Goal: Task Accomplishment & Management: Manage account settings

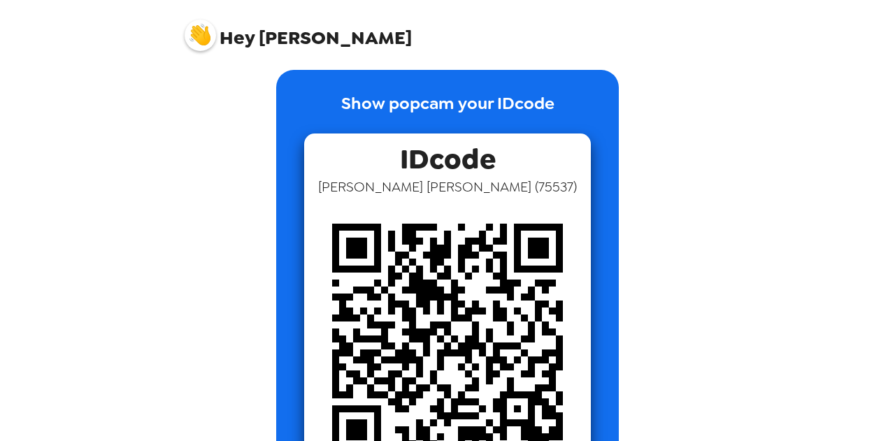
scroll to position [11, 0]
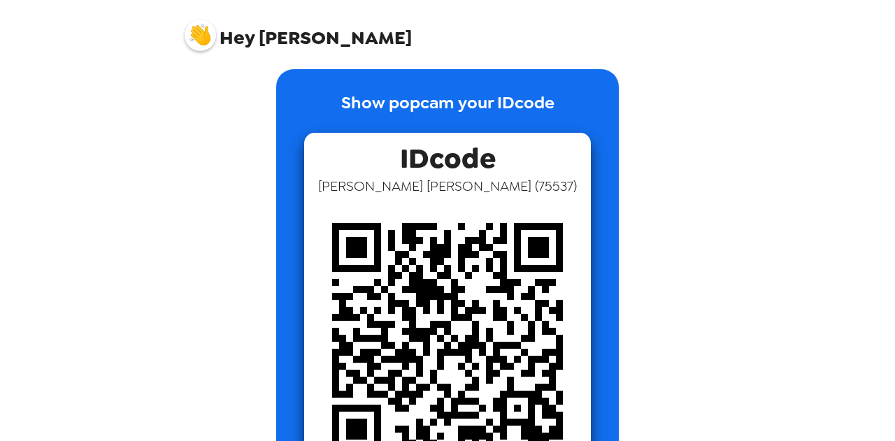
click at [478, 94] on p "Show popcam your IDcode" at bounding box center [447, 111] width 213 height 43
click at [459, 187] on span "Colin Maloy ( 75537 )" at bounding box center [447, 186] width 259 height 18
click at [442, 259] on img at bounding box center [447, 338] width 287 height 287
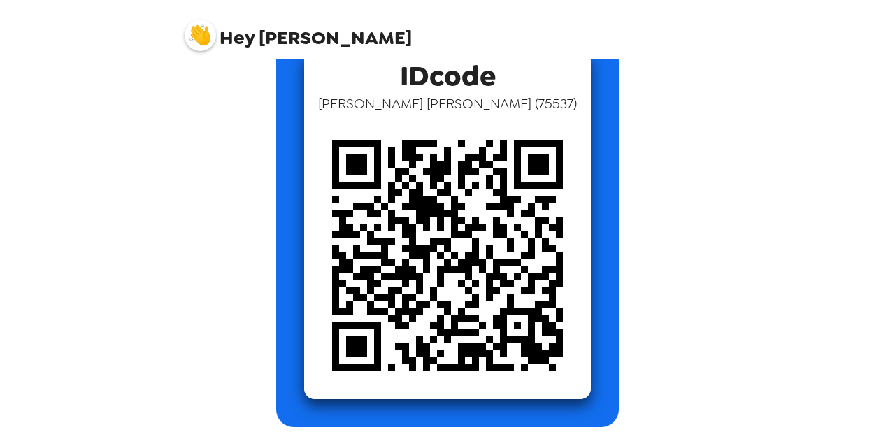
click at [266, 37] on span "Hey Colin" at bounding box center [298, 30] width 227 height 35
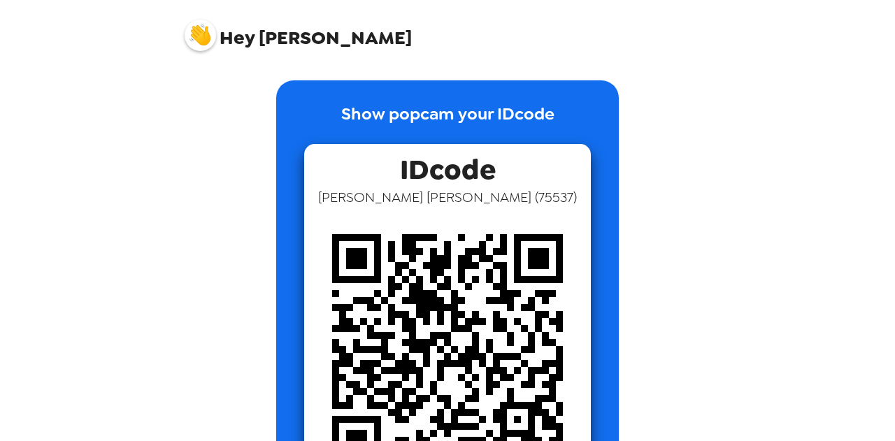
click at [203, 31] on img at bounding box center [200, 35] width 31 height 31
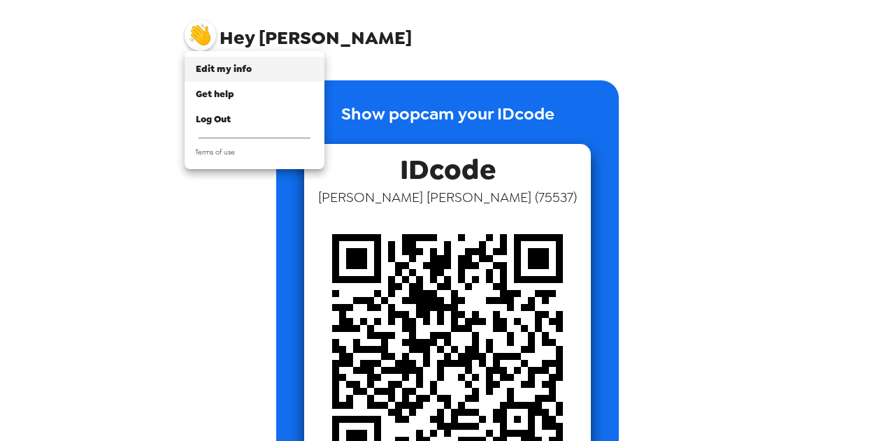
click at [217, 66] on span "Edit my info" at bounding box center [224, 69] width 56 height 12
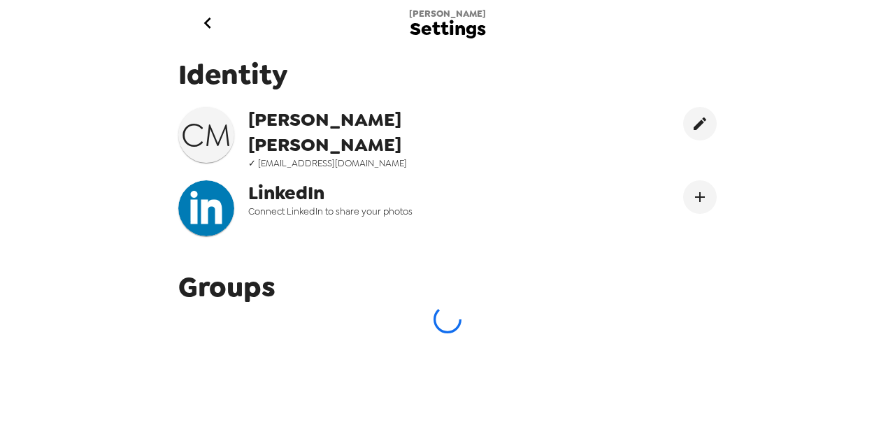
click at [508, 108] on span "[PERSON_NAME]" at bounding box center [389, 132] width 282 height 50
click at [683, 180] on button "Connect LinekdIn" at bounding box center [700, 197] width 34 height 34
click at [199, 17] on icon "go back" at bounding box center [207, 23] width 22 height 22
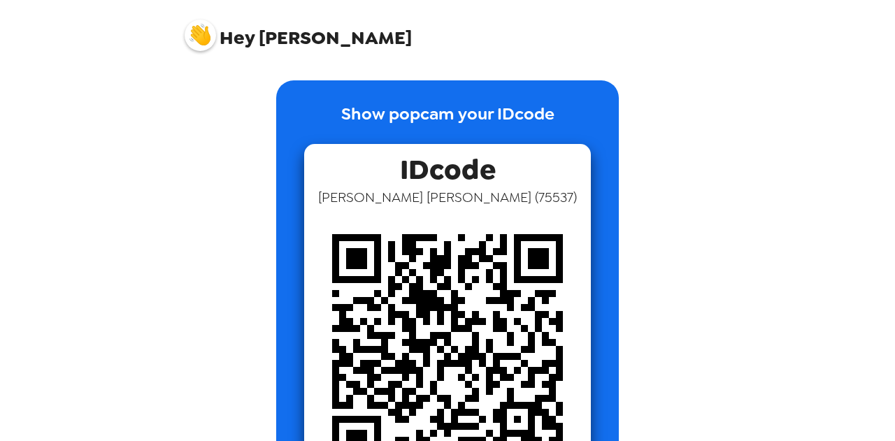
click at [189, 33] on img at bounding box center [200, 35] width 31 height 31
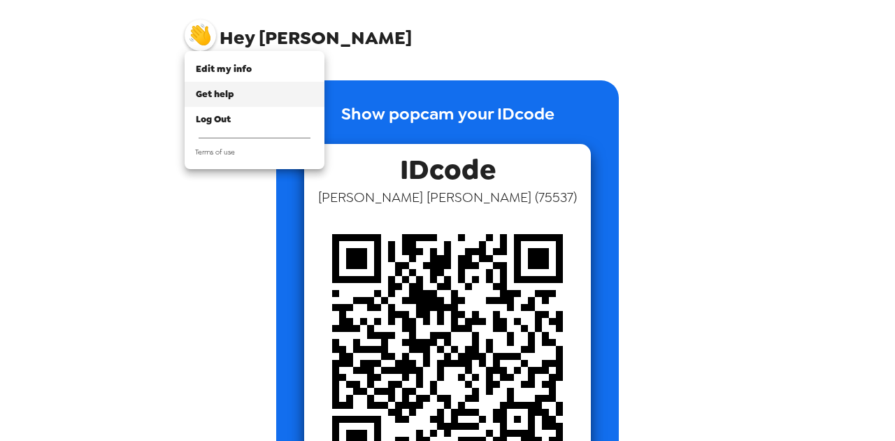
click at [222, 94] on span "Get help" at bounding box center [215, 94] width 38 height 12
click at [220, 80] on li "Edit my info" at bounding box center [255, 69] width 140 height 25
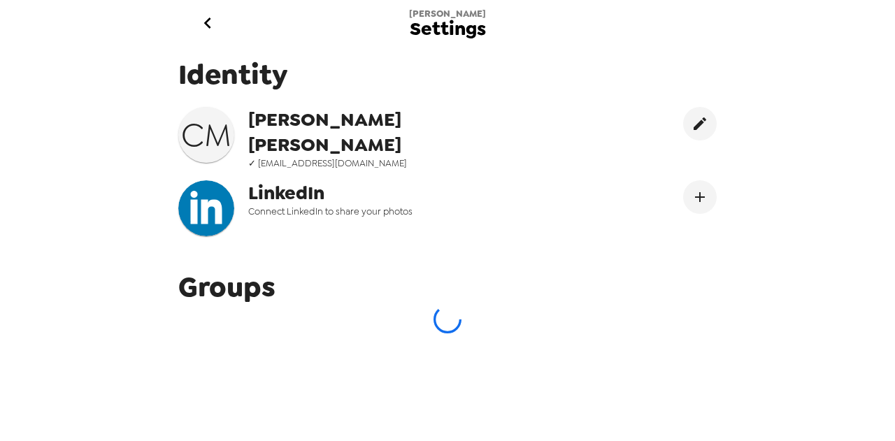
click at [315, 157] on span "✓ wmaloy02@gmail.com" at bounding box center [389, 163] width 282 height 12
click at [683, 113] on button "edit" at bounding box center [700, 124] width 34 height 34
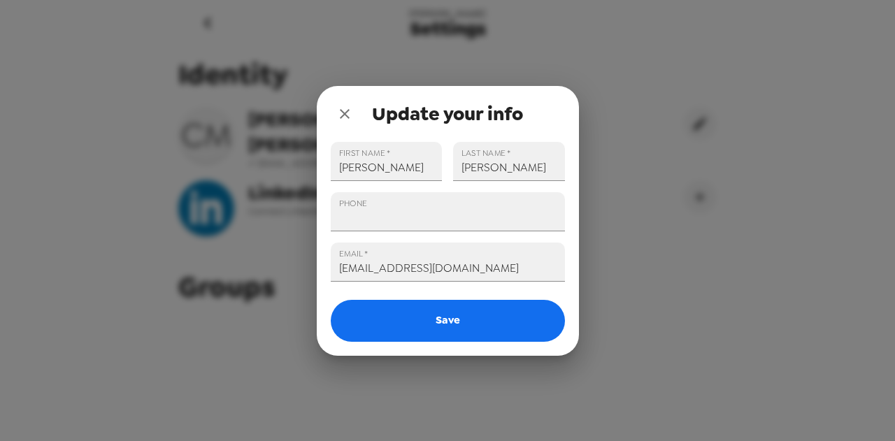
click at [344, 113] on icon "close" at bounding box center [344, 114] width 17 height 17
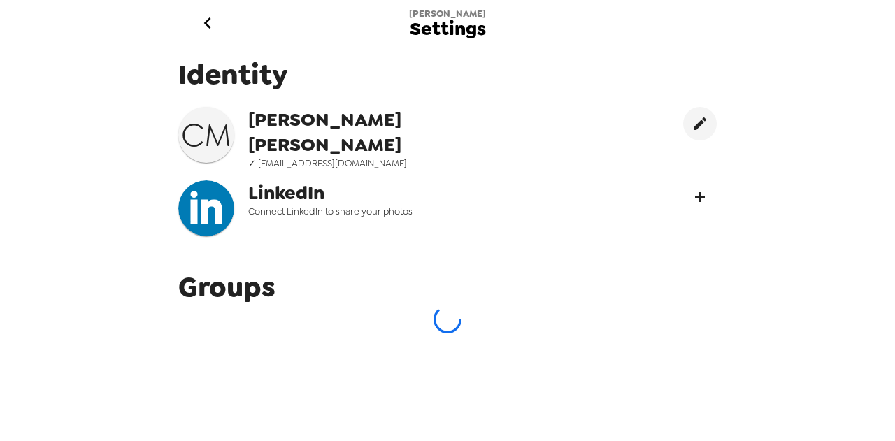
click at [695, 199] on button "Connect LinekdIn" at bounding box center [700, 197] width 34 height 34
click at [211, 30] on icon "go back" at bounding box center [207, 23] width 22 height 22
